Goal: Information Seeking & Learning: Understand process/instructions

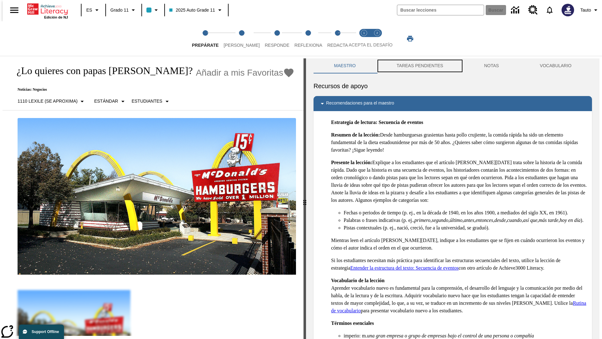
click at [419, 66] on button "TAREAS PENDIENTES" at bounding box center [420, 65] width 88 height 15
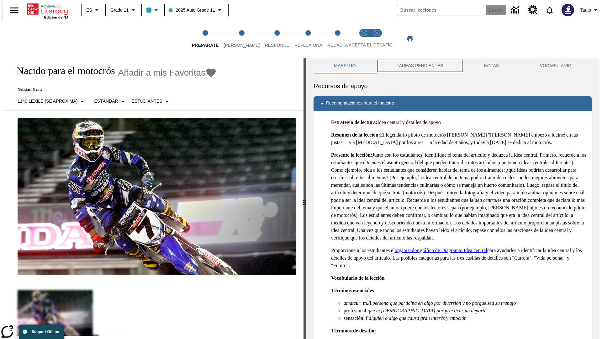
click at [419, 66] on button "TAREAS PENDIENTES" at bounding box center [420, 65] width 88 height 15
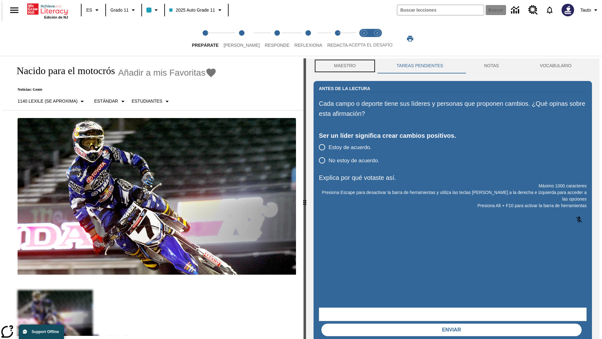
scroll to position [0, 0]
click at [343, 66] on button "Maestro" at bounding box center [345, 65] width 63 height 15
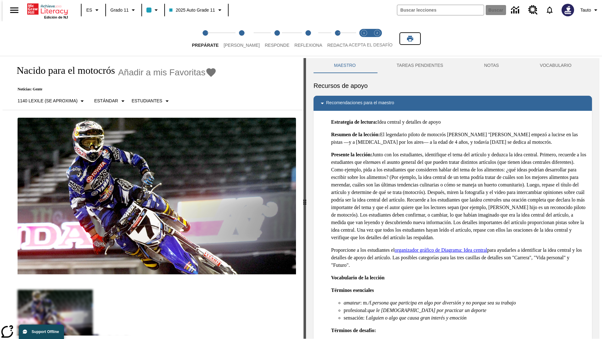
click at [410, 39] on icon "Imprimir" at bounding box center [410, 39] width 6 height 6
